Goal: Task Accomplishment & Management: Manage account settings

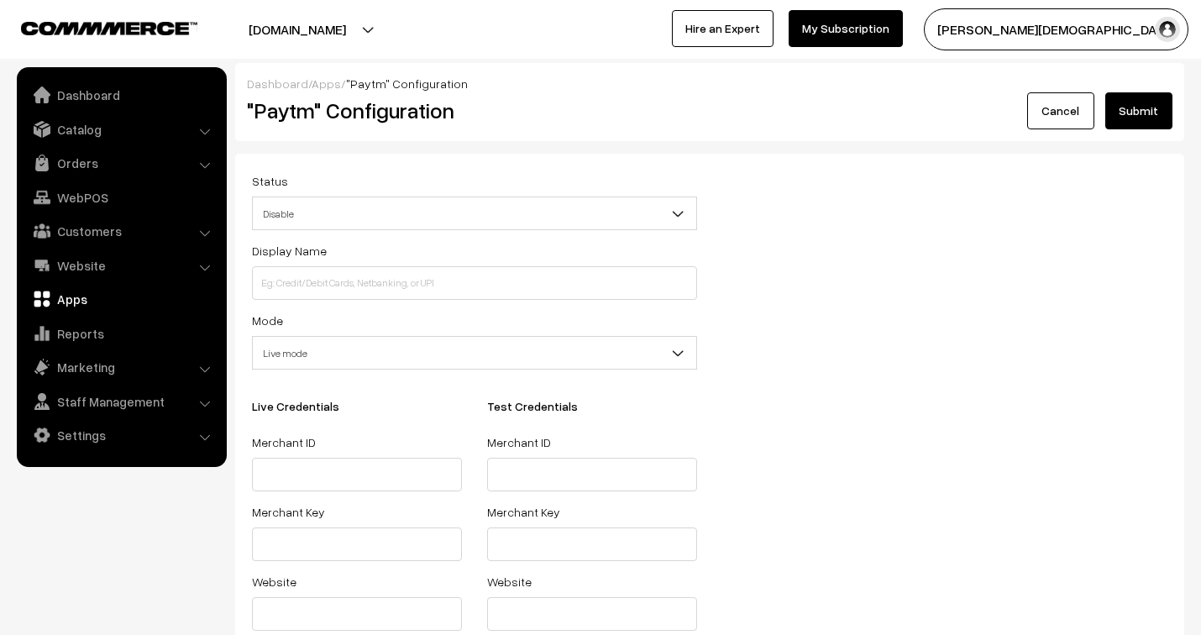
select select "live"
click at [320, 81] on link "Apps" at bounding box center [326, 83] width 29 height 14
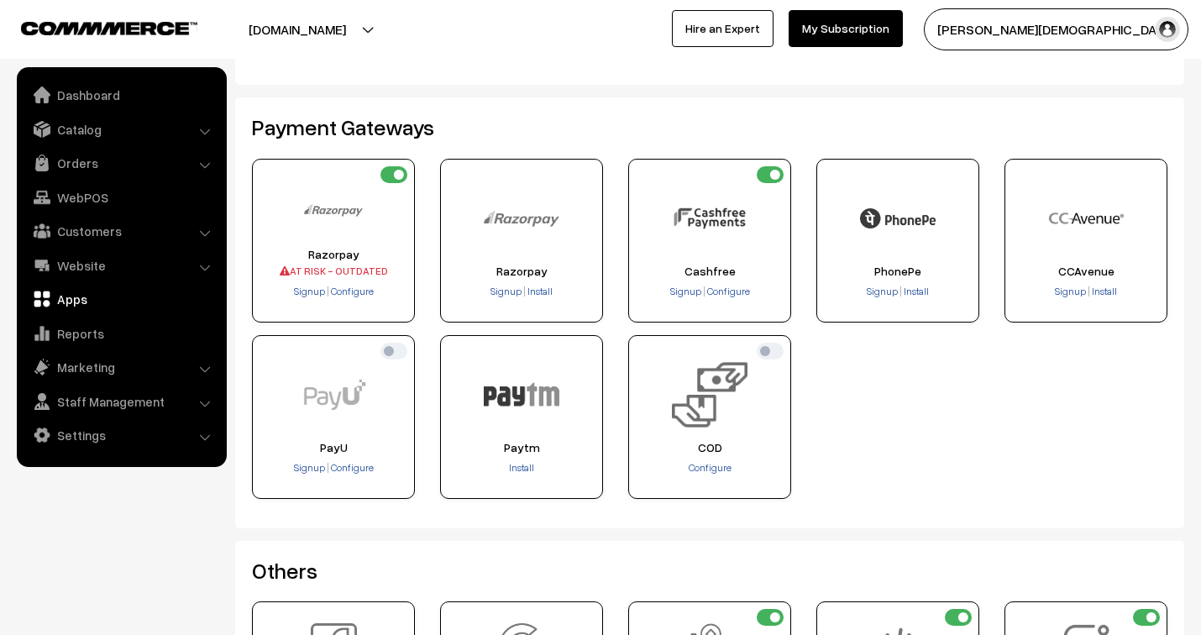
scroll to position [280, 0]
click at [1067, 289] on span "Signup" at bounding box center [1070, 291] width 31 height 13
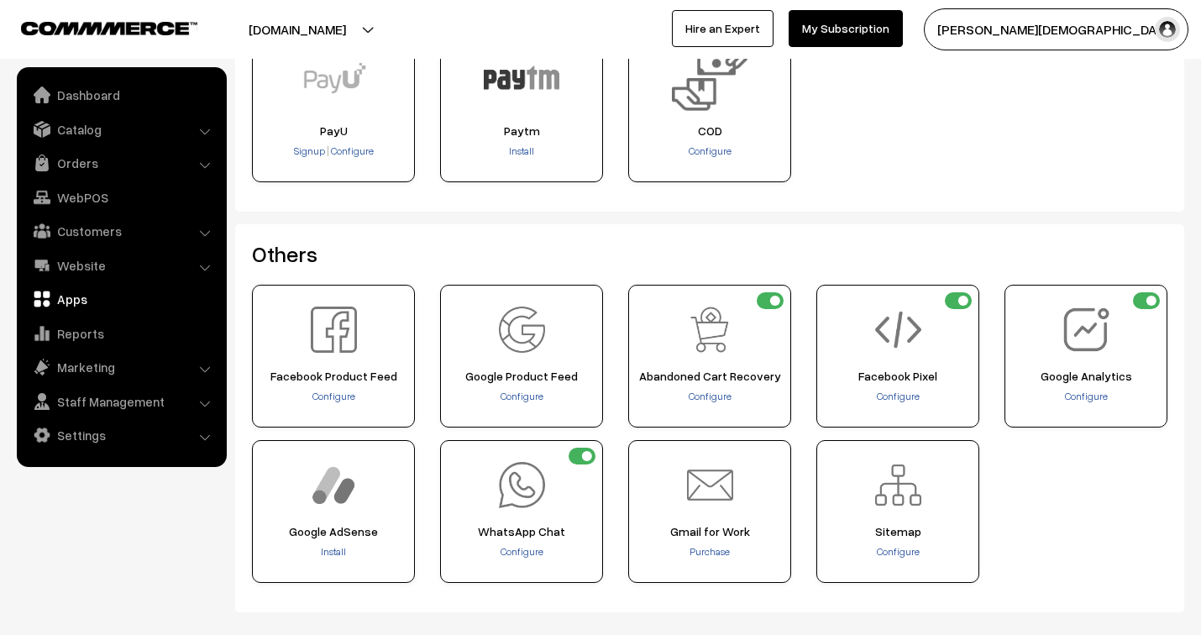
scroll to position [653, 0]
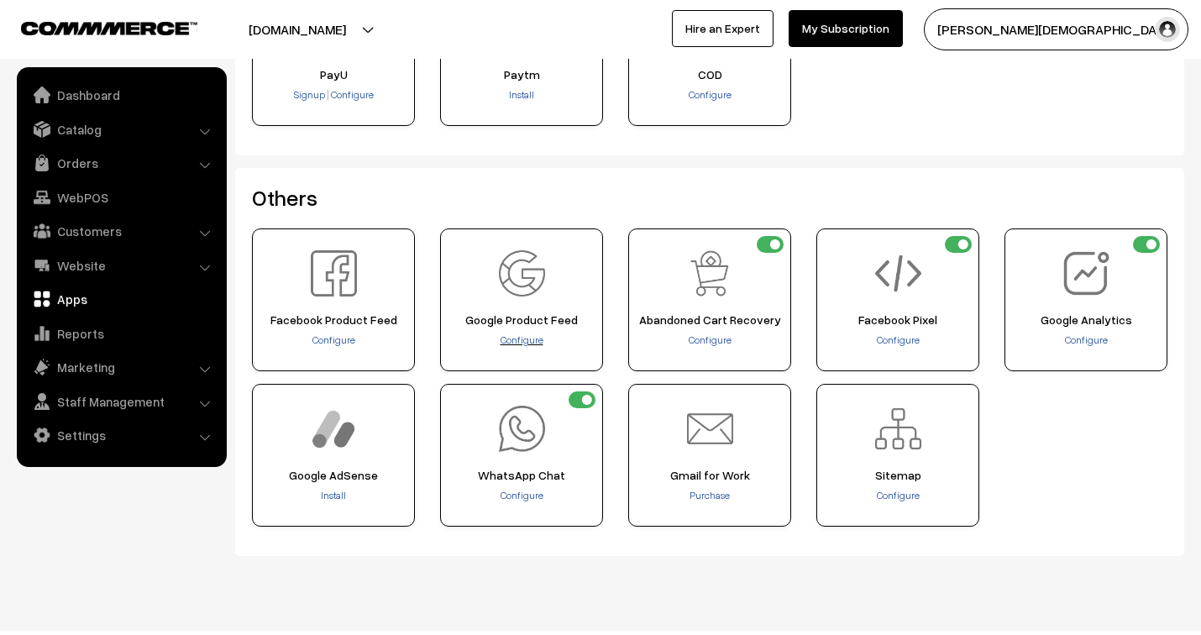
click at [521, 339] on span "Configure" at bounding box center [522, 340] width 43 height 13
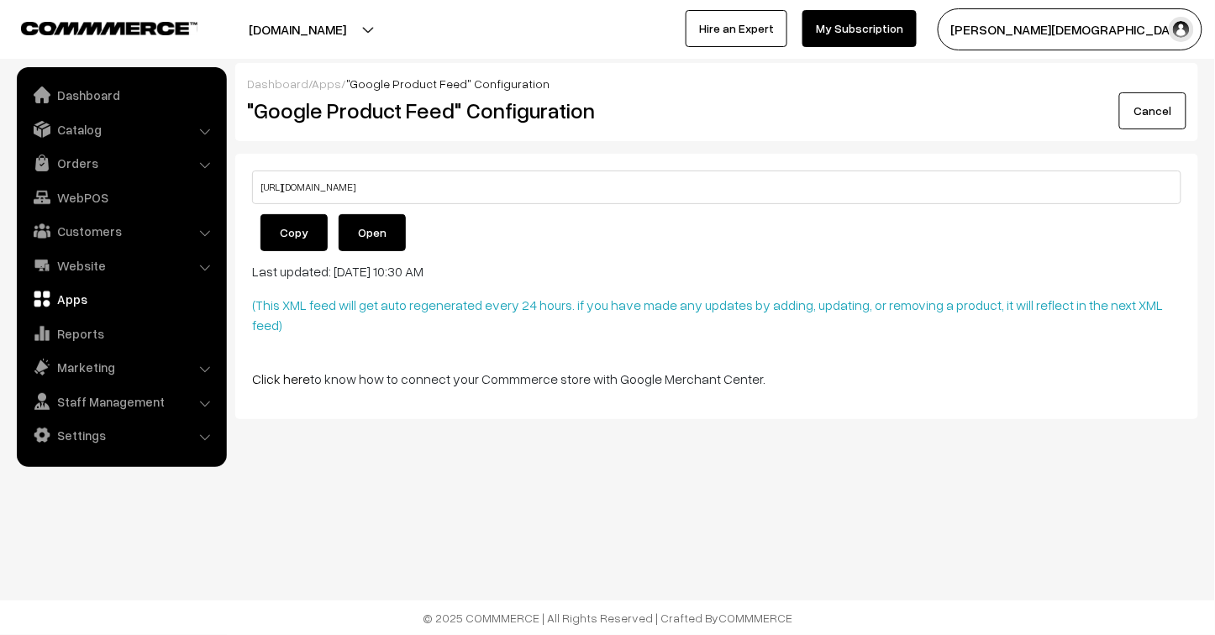
click at [304, 236] on button "Copy" at bounding box center [293, 232] width 67 height 37
click at [367, 238] on link "Open" at bounding box center [372, 232] width 67 height 37
click at [282, 370] on link "Click here" at bounding box center [281, 378] width 58 height 17
click at [1161, 105] on link "Cancel" at bounding box center [1152, 110] width 67 height 37
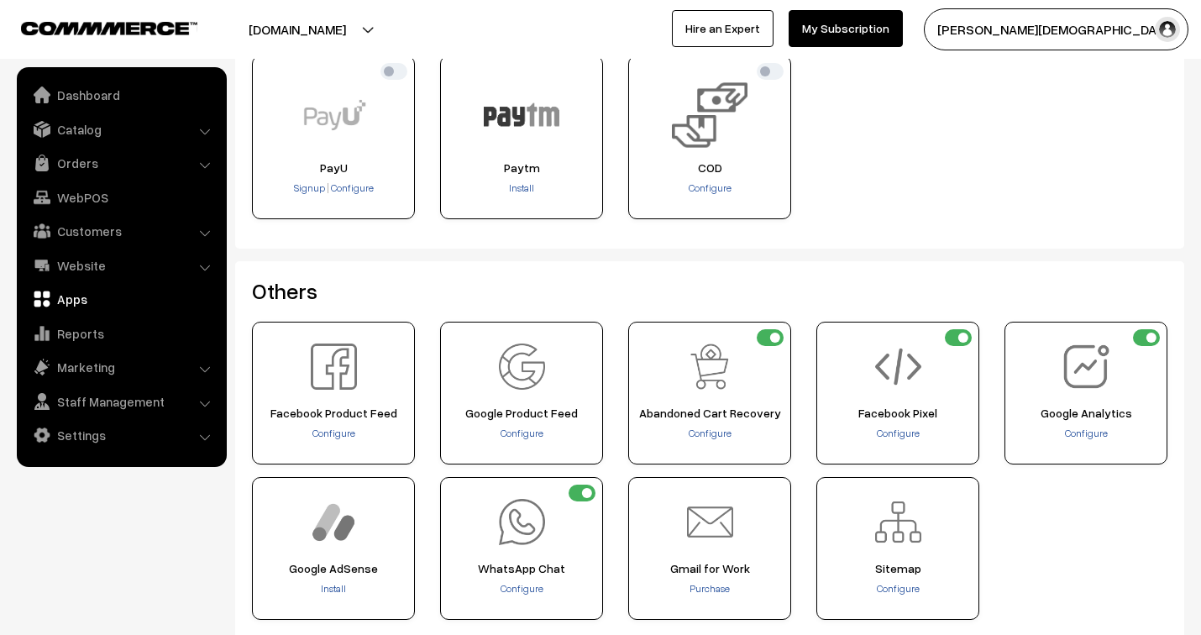
scroll to position [653, 0]
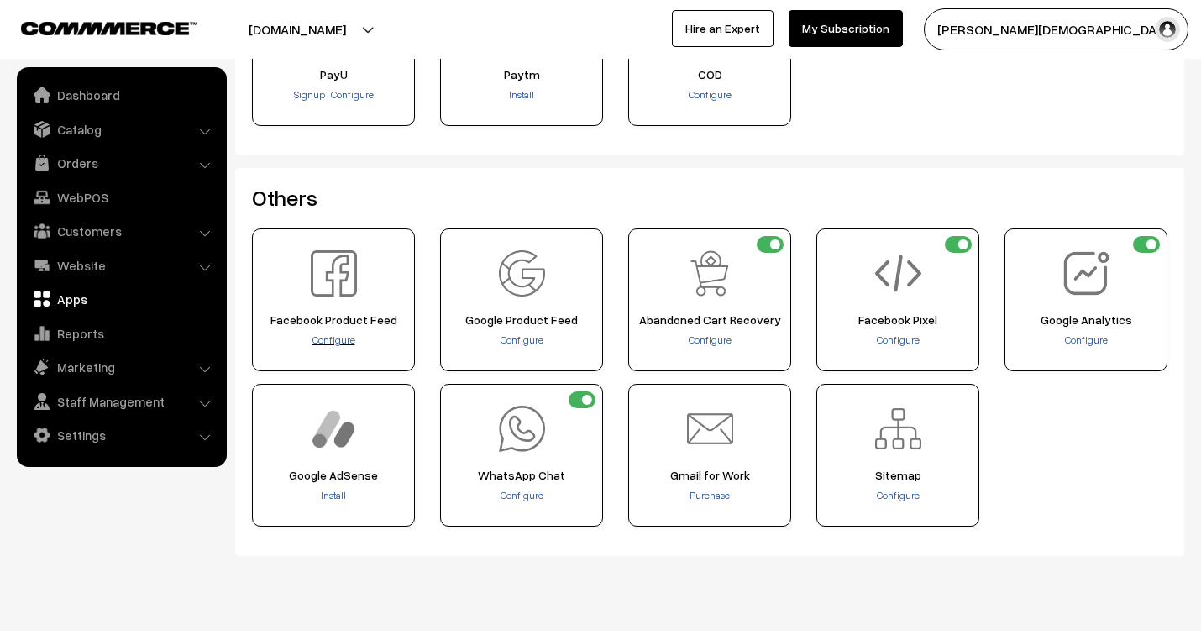
click at [330, 338] on span "Configure" at bounding box center [334, 340] width 43 height 13
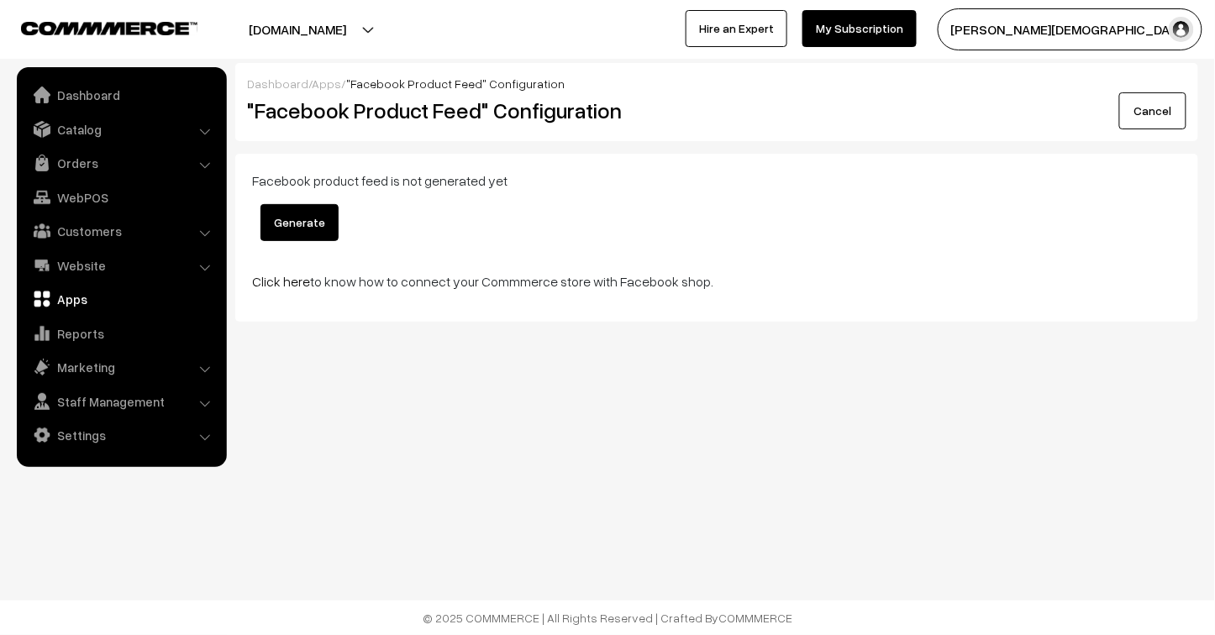
click at [301, 224] on button "Generate" at bounding box center [299, 222] width 78 height 37
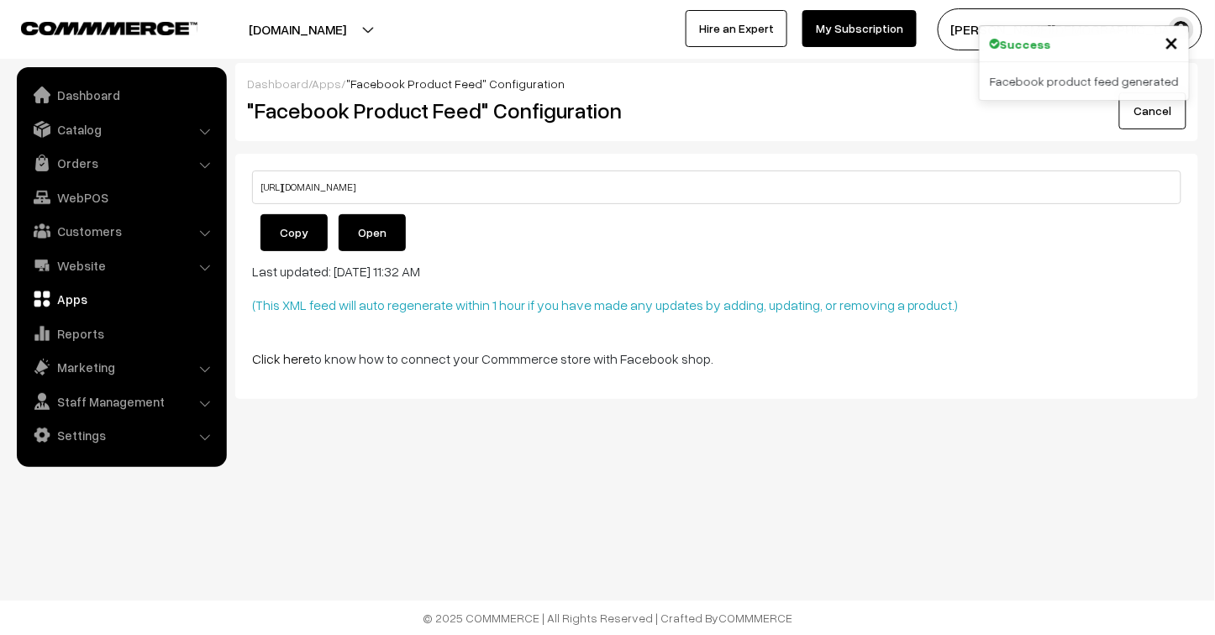
click at [301, 236] on button "Copy" at bounding box center [293, 232] width 67 height 37
click at [291, 359] on link "Click here" at bounding box center [281, 358] width 58 height 17
click at [74, 165] on link "Orders" at bounding box center [121, 163] width 200 height 30
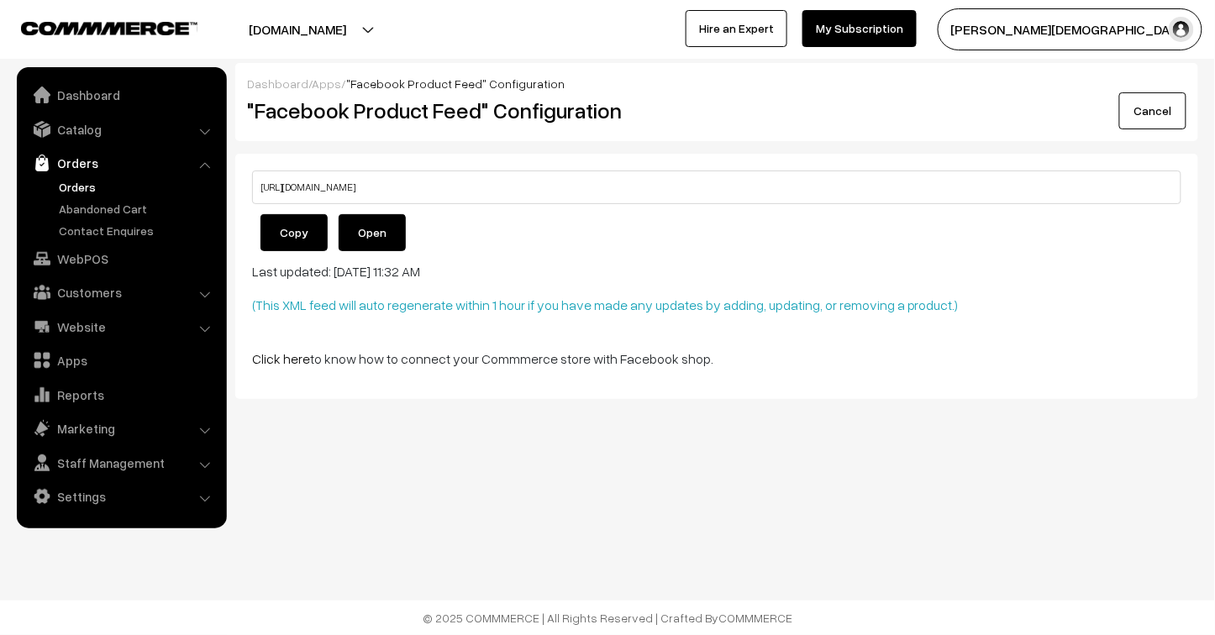
click at [79, 180] on link "Orders" at bounding box center [138, 187] width 166 height 18
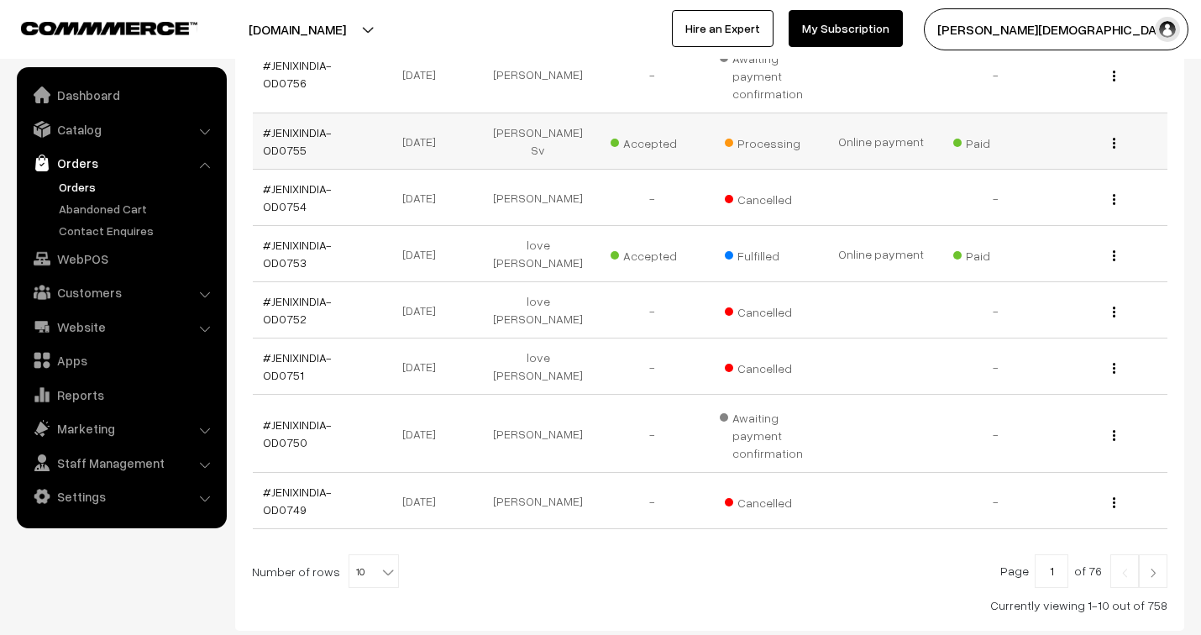
scroll to position [559, 0]
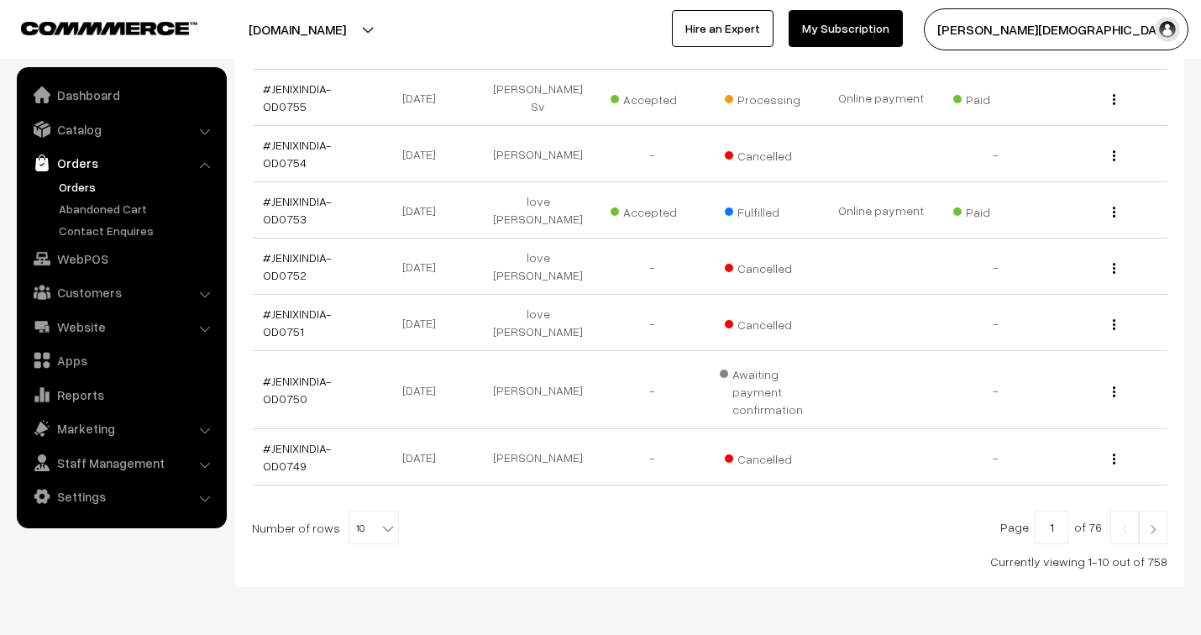
click at [365, 526] on span "10" at bounding box center [373, 529] width 49 height 34
select select "100"
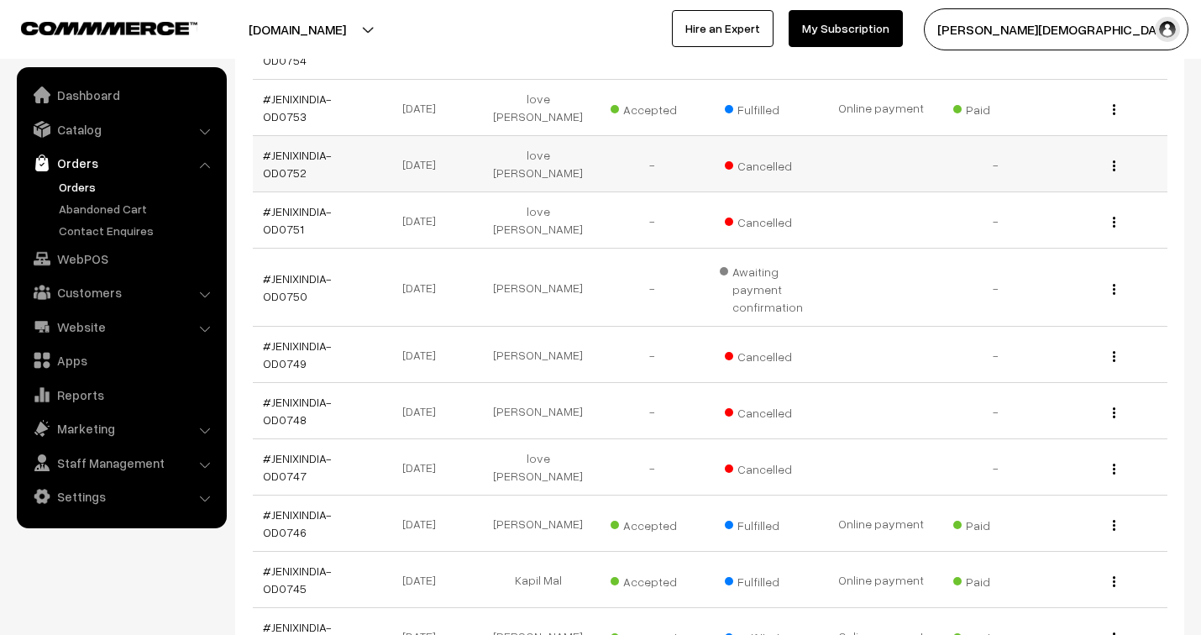
scroll to position [746, 0]
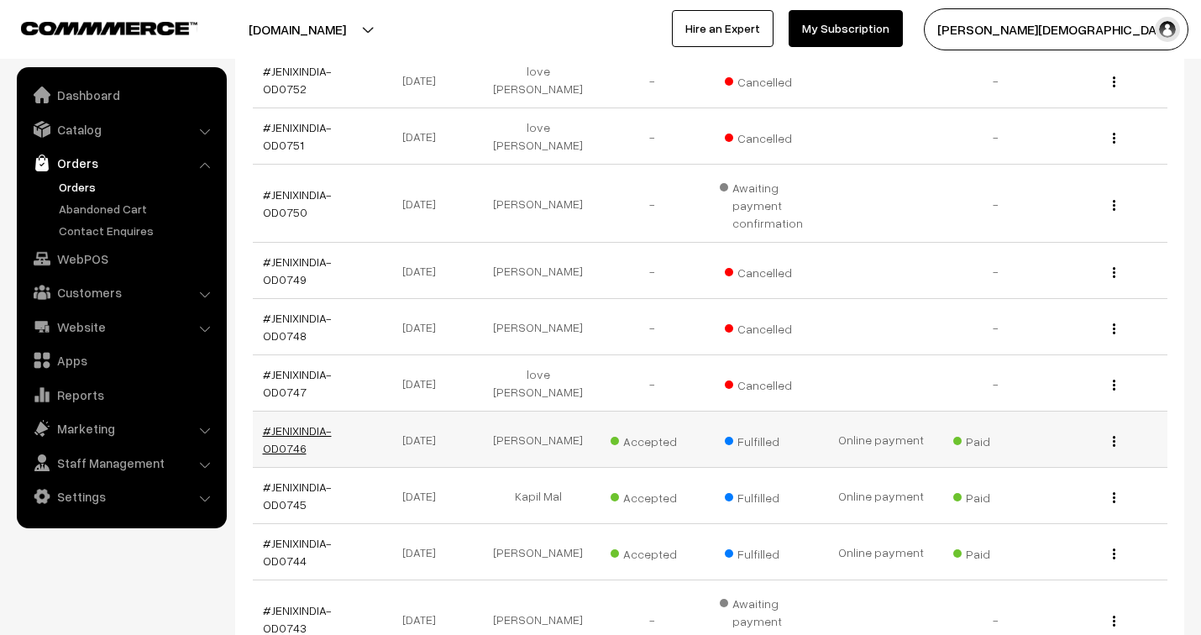
click at [305, 433] on link "#JENIXINDIA-OD0746" at bounding box center [297, 439] width 69 height 32
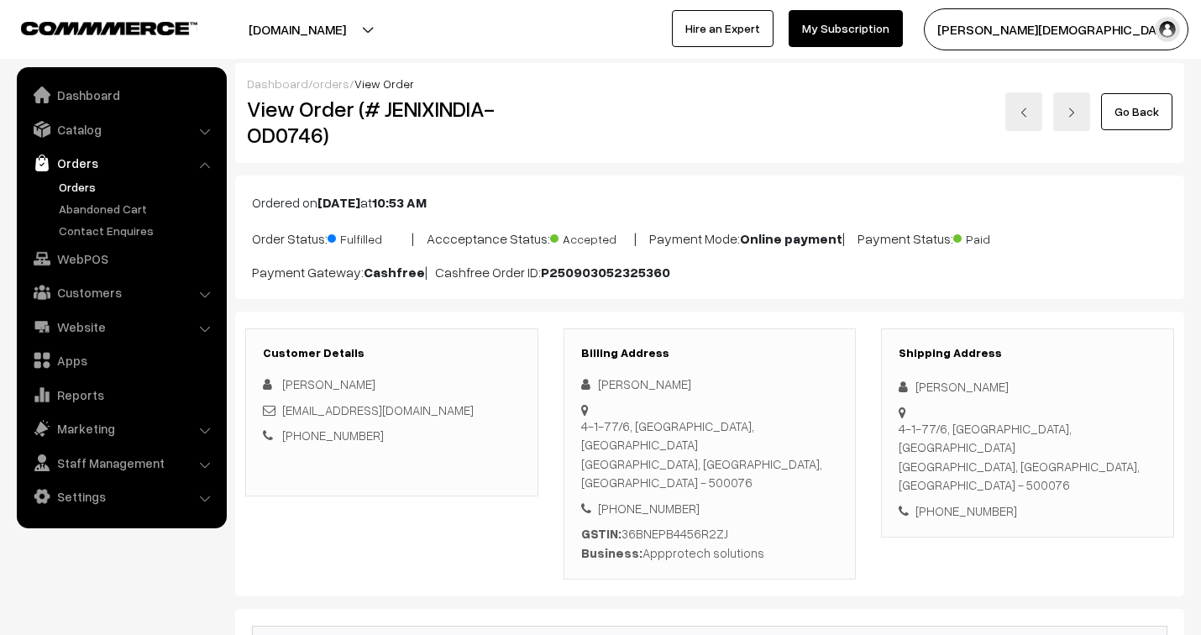
click at [329, 79] on link "orders" at bounding box center [331, 83] width 37 height 14
